Goal: Information Seeking & Learning: Learn about a topic

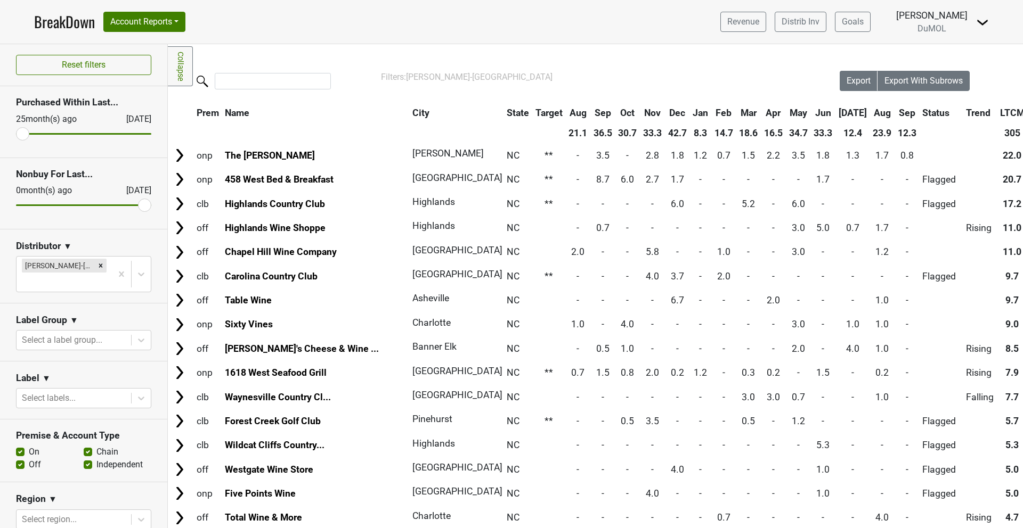
scroll to position [198, 1]
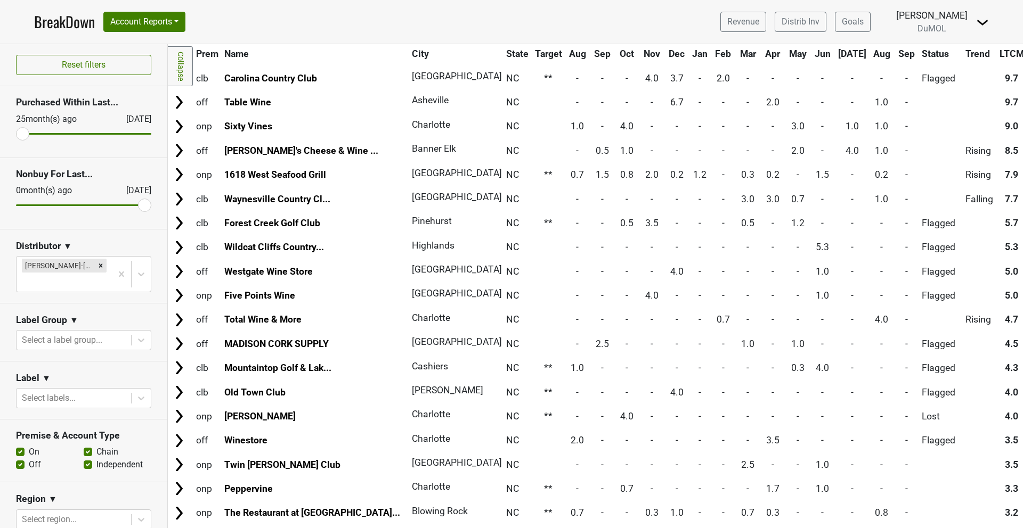
click at [58, 22] on link "BreakDown" at bounding box center [64, 22] width 61 height 22
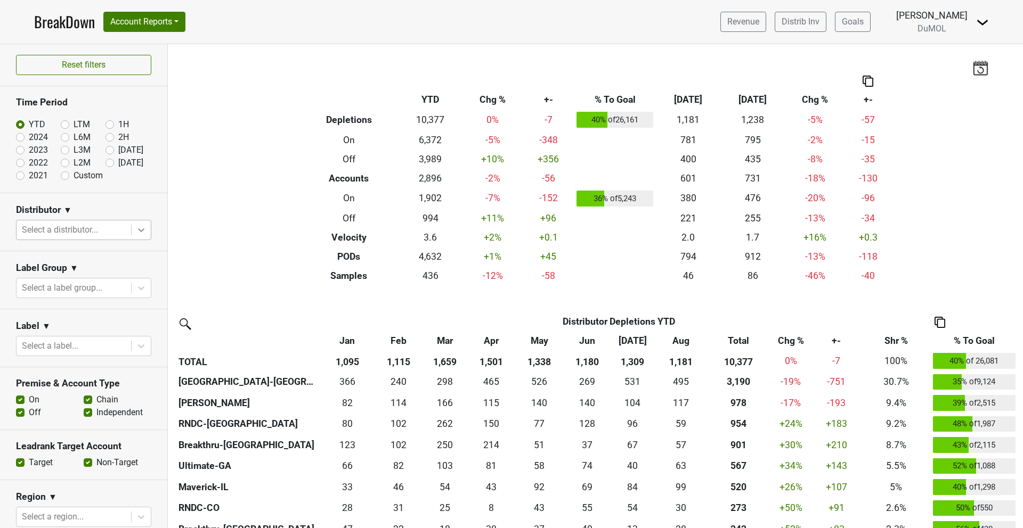
click at [144, 230] on icon at bounding box center [141, 230] width 11 height 11
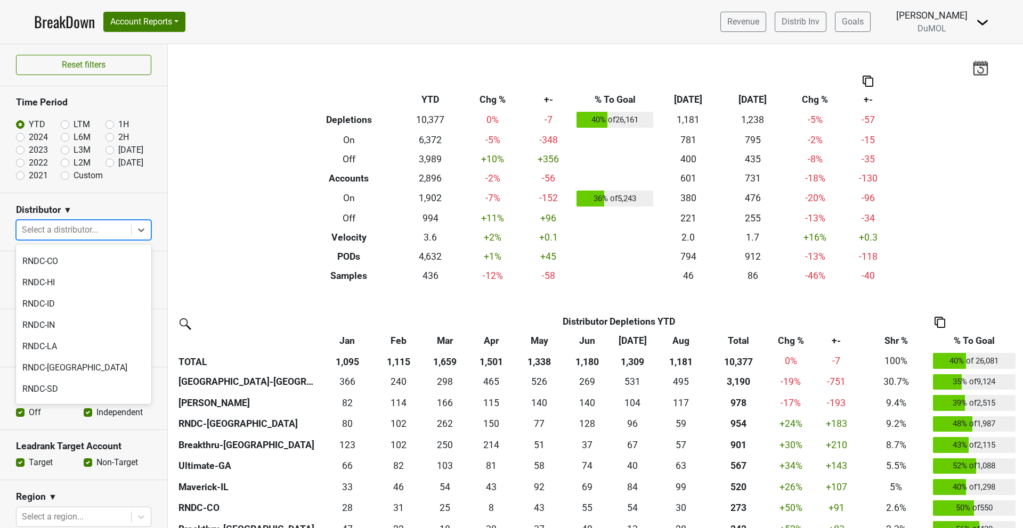
scroll to position [1102, 0]
click at [53, 462] on div "Wilson Daniels" at bounding box center [83, 472] width 135 height 21
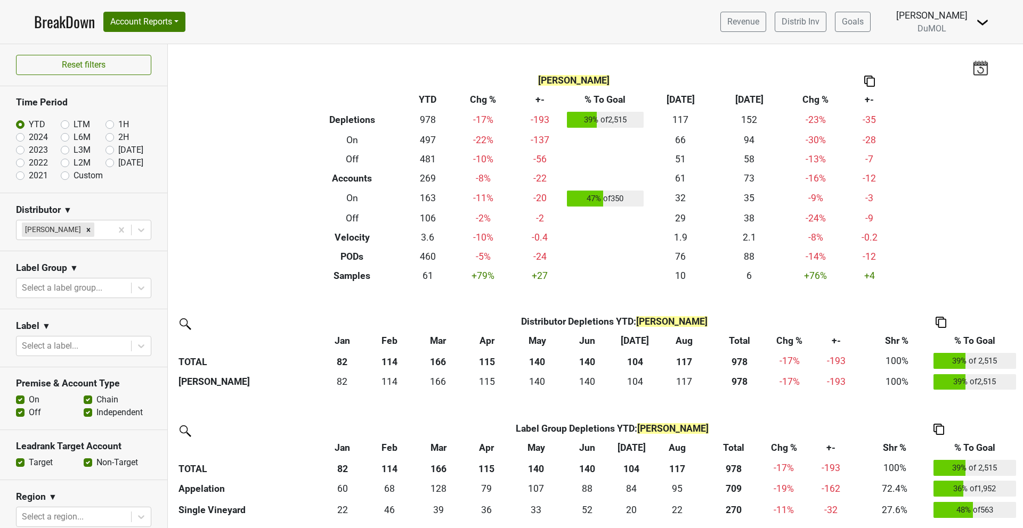
click at [29, 136] on label "2024" at bounding box center [38, 137] width 19 height 13
click at [21, 136] on input "2024" at bounding box center [37, 136] width 43 height 11
radio input "true"
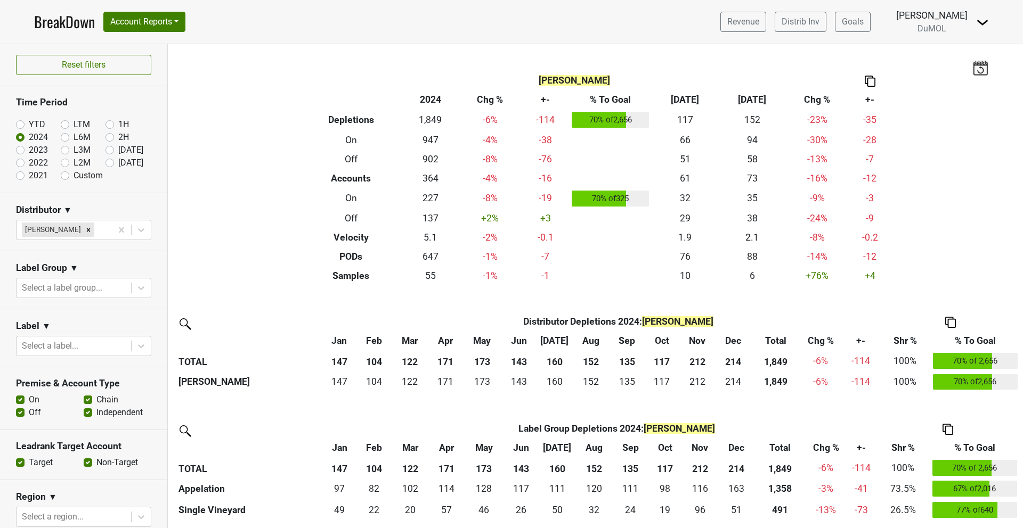
click at [29, 125] on label "YTD" at bounding box center [37, 124] width 17 height 13
click at [24, 125] on input "YTD" at bounding box center [37, 123] width 43 height 11
radio input "true"
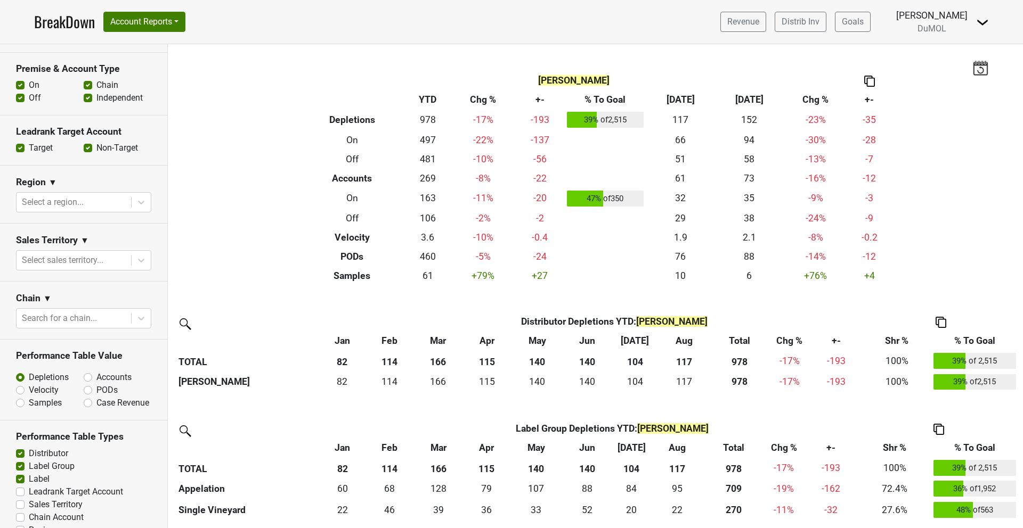
scroll to position [315, 0]
click at [93, 202] on div at bounding box center [74, 201] width 104 height 15
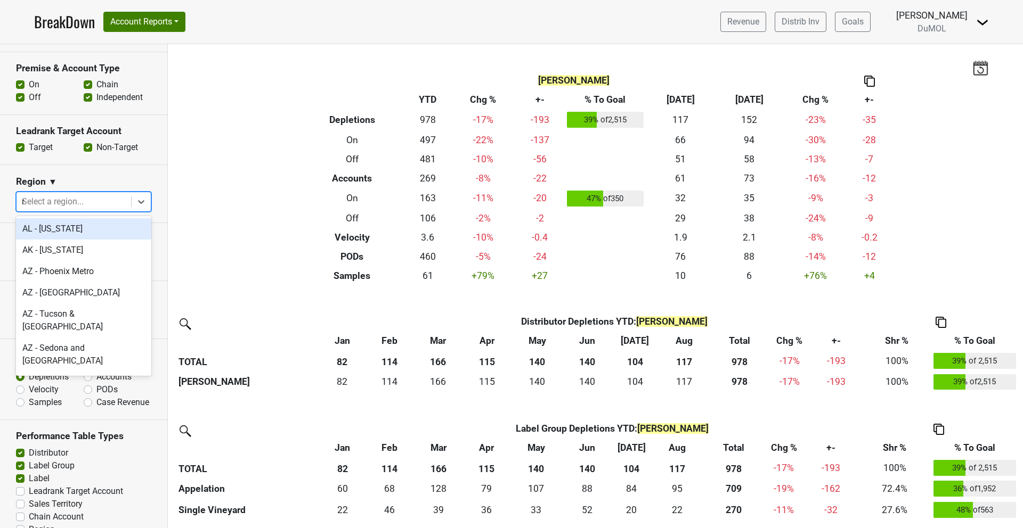
type input "ny"
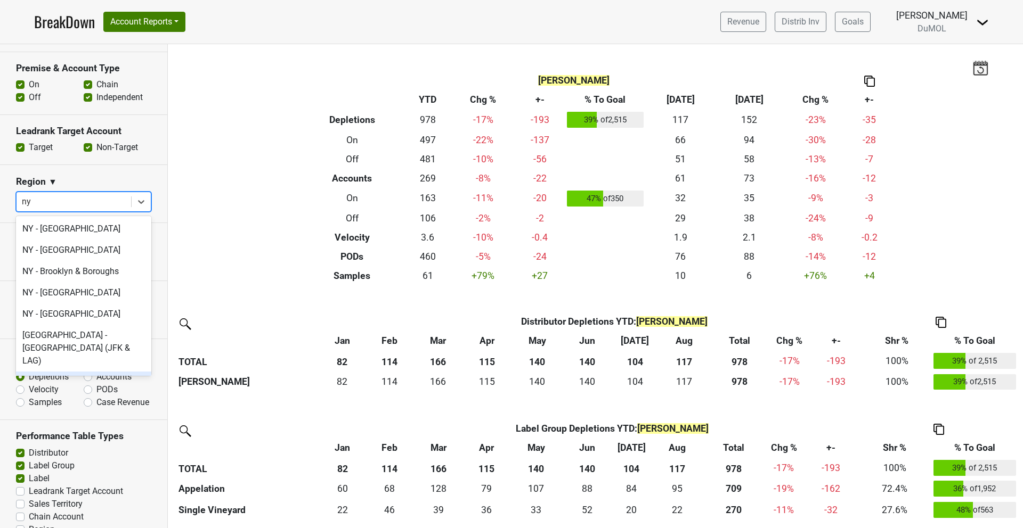
click at [92, 372] on div "NY - Manhattan" at bounding box center [83, 382] width 135 height 21
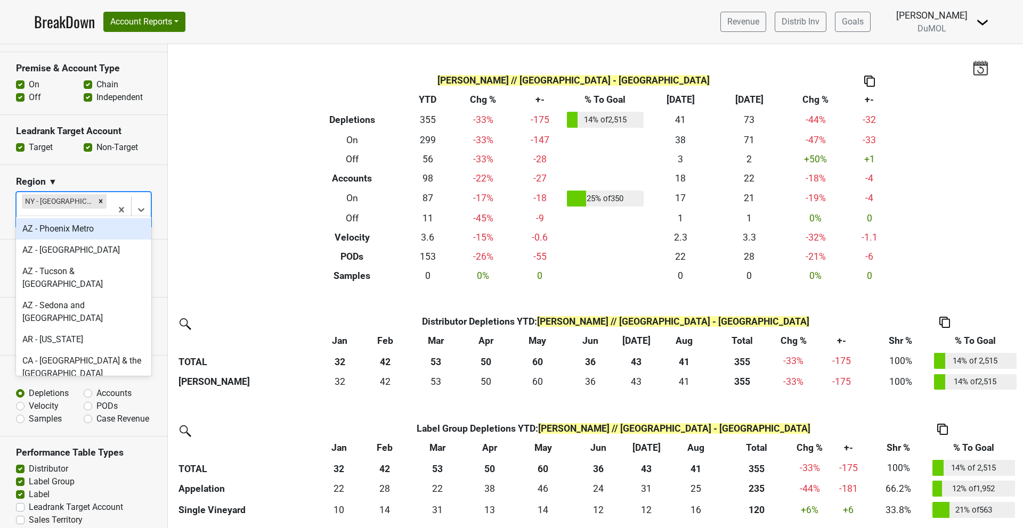
type input "ny"
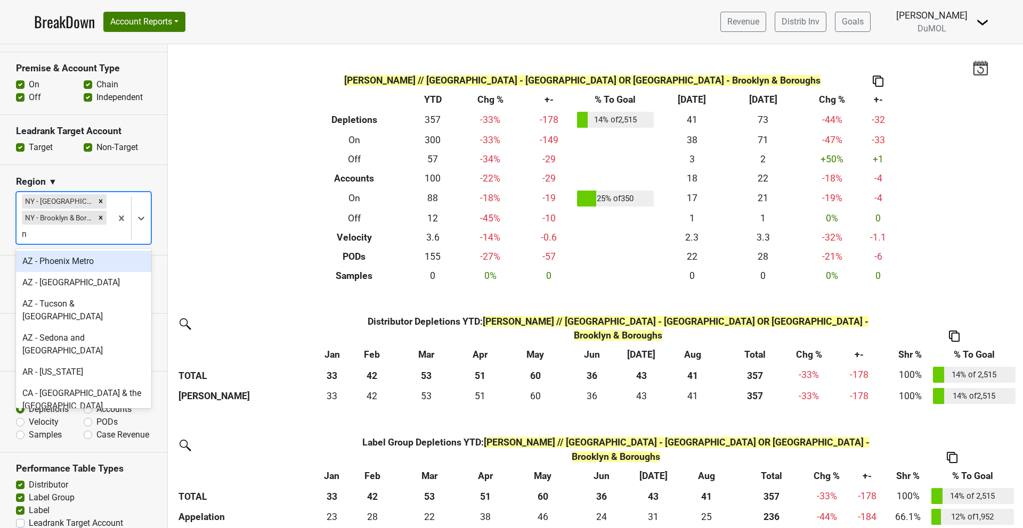
type input "ny"
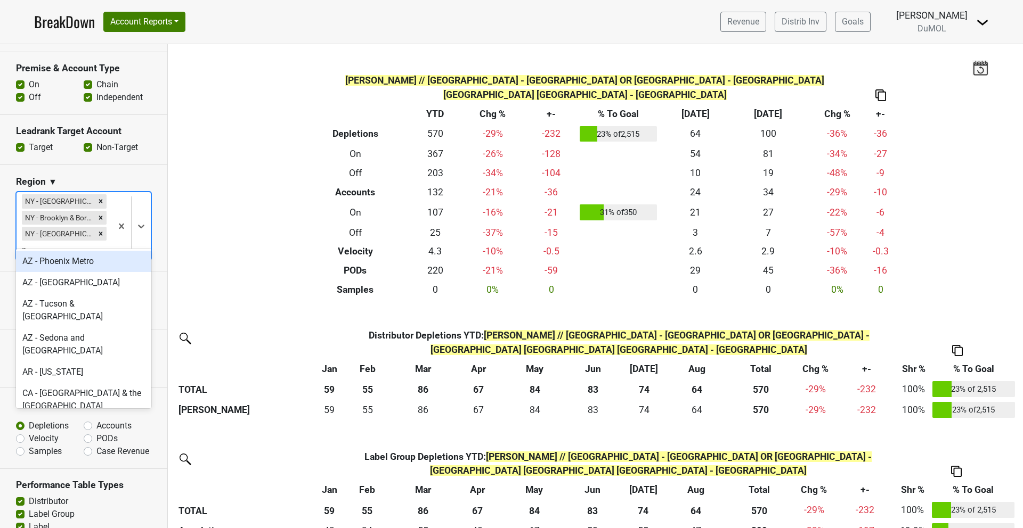
type input "ny"
